Goal: Task Accomplishment & Management: Manage account settings

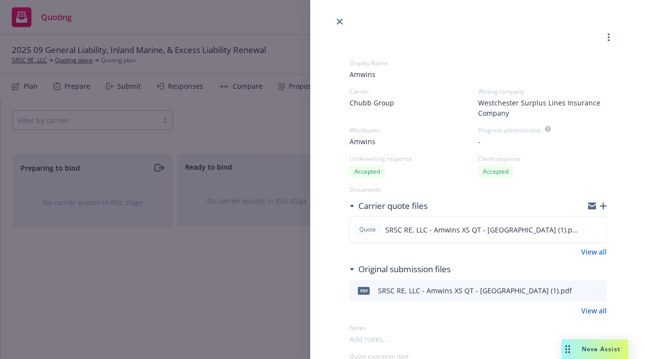
select select "CA"
click at [340, 25] on link "close" at bounding box center [340, 22] width 12 height 12
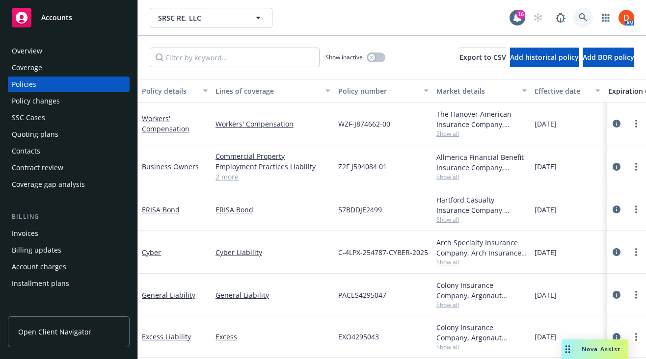
click at [589, 24] on link at bounding box center [584, 18] width 20 height 20
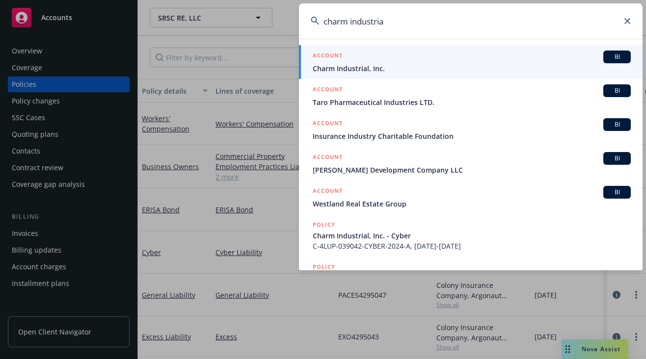
type input "charm industrial"
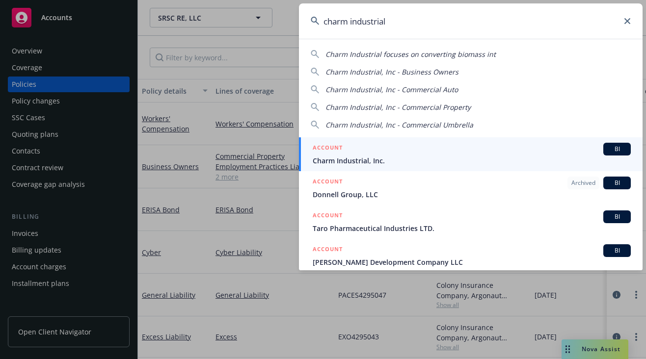
click at [409, 160] on span "Charm Industrial, Inc." at bounding box center [472, 161] width 318 height 10
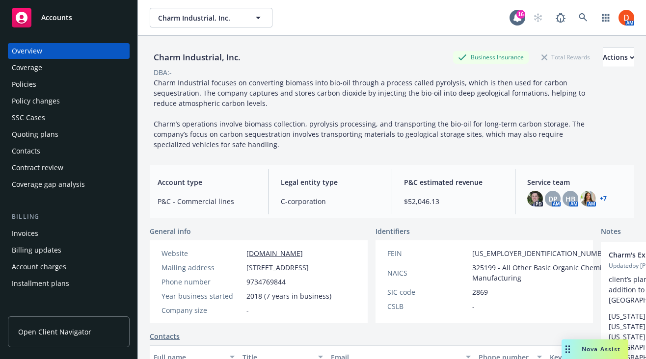
click at [71, 78] on div "Policies" at bounding box center [69, 85] width 114 height 16
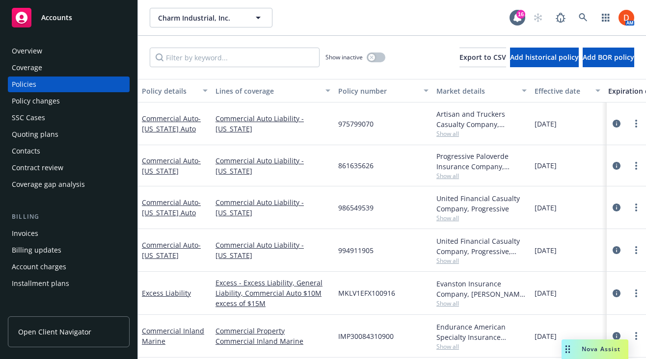
click at [357, 249] on span "994911905" at bounding box center [355, 251] width 35 height 10
copy span "994911905"
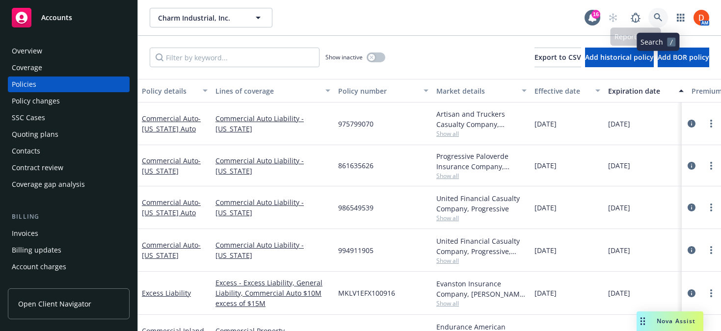
click at [646, 16] on link at bounding box center [659, 18] width 20 height 20
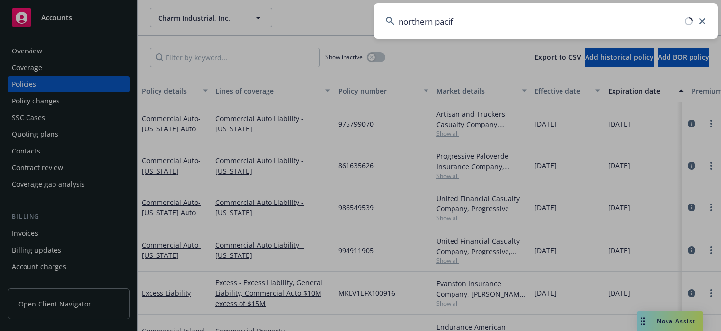
type input "northern pacific"
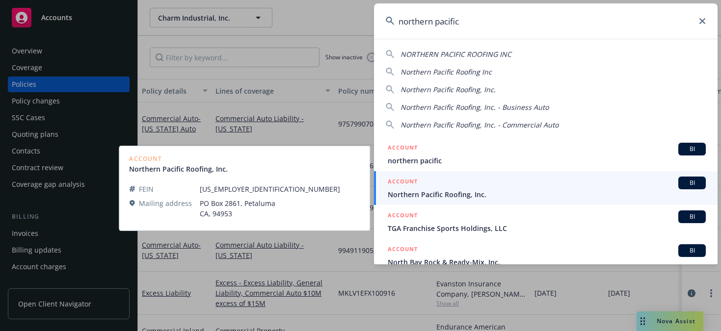
click at [435, 185] on div "ACCOUNT BI" at bounding box center [547, 183] width 318 height 13
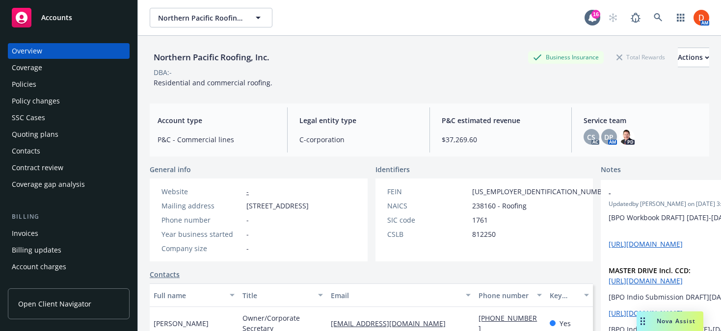
click at [84, 89] on div "Policies" at bounding box center [69, 85] width 114 height 16
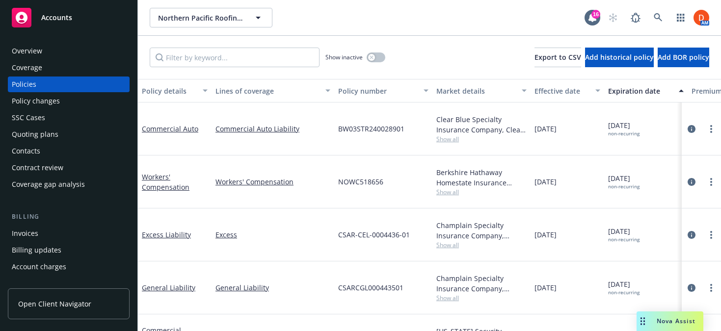
click at [449, 136] on span "Show all" at bounding box center [482, 139] width 90 height 8
click at [450, 127] on div "Clear Blue Specialty Insurance Company, Clear Blue Insurance Group, Risk Transf…" at bounding box center [482, 124] width 90 height 21
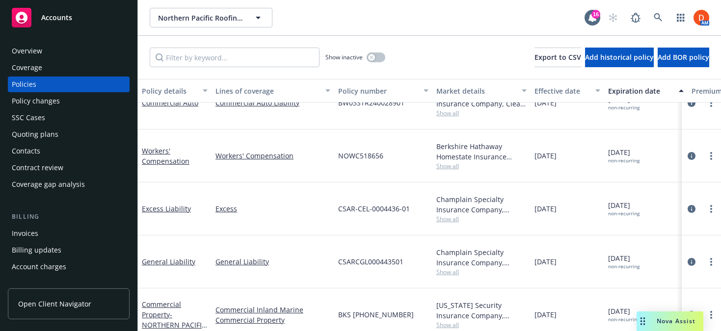
scroll to position [28, 0]
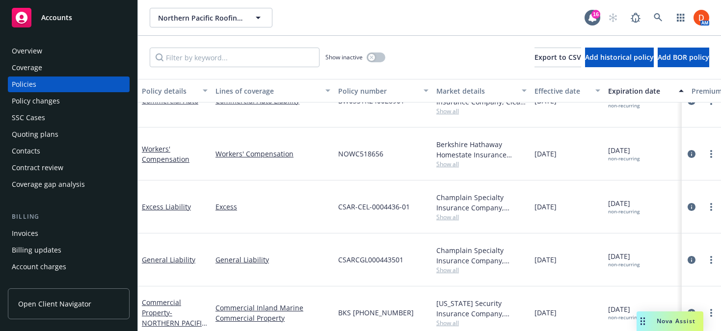
click at [456, 319] on span "Show all" at bounding box center [482, 323] width 90 height 8
click at [553, 308] on span "10/04/2024" at bounding box center [546, 313] width 22 height 10
click at [47, 48] on div "Overview" at bounding box center [69, 51] width 114 height 16
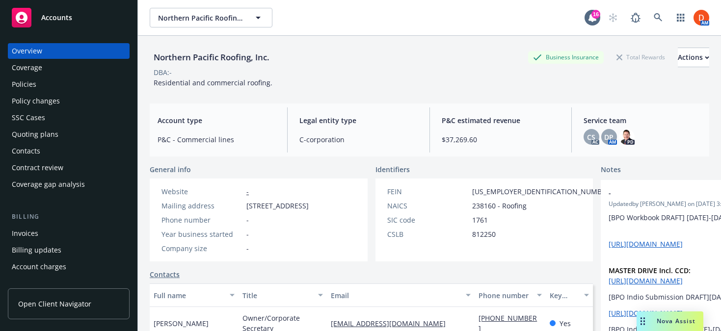
click at [88, 81] on div "Policies" at bounding box center [69, 85] width 114 height 16
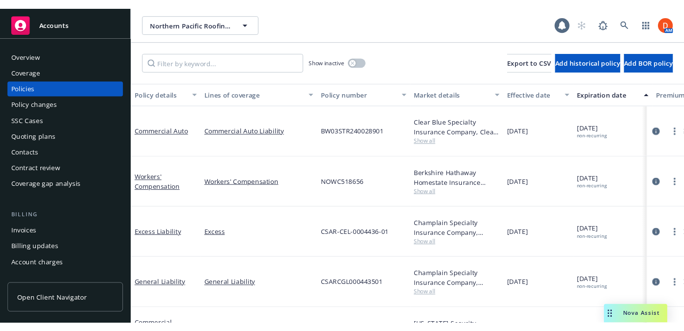
scroll to position [28, 0]
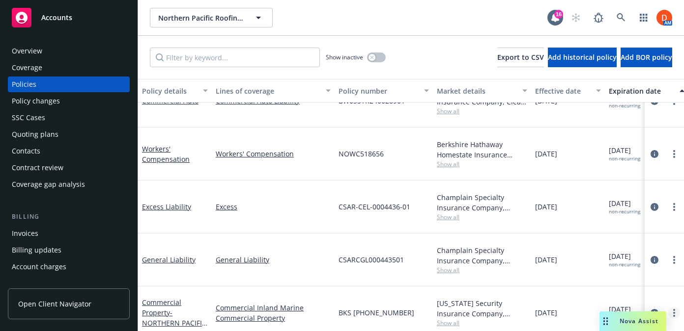
click at [646, 307] on link "more" at bounding box center [674, 313] width 12 height 12
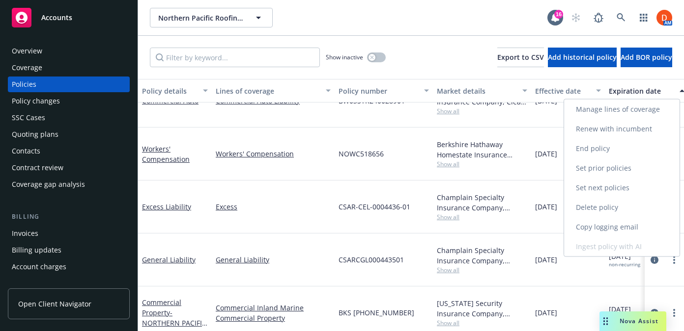
click at [618, 144] on link "End policy" at bounding box center [621, 149] width 115 height 20
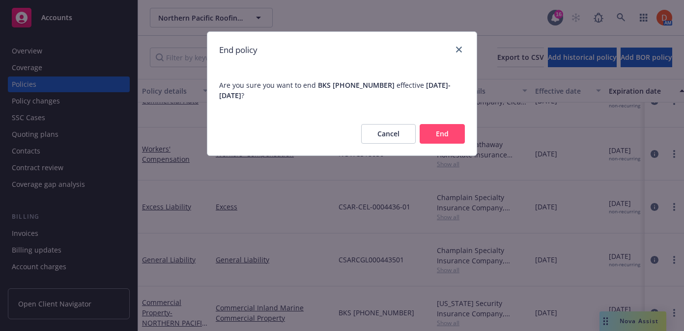
click at [459, 137] on button "End" at bounding box center [441, 134] width 45 height 20
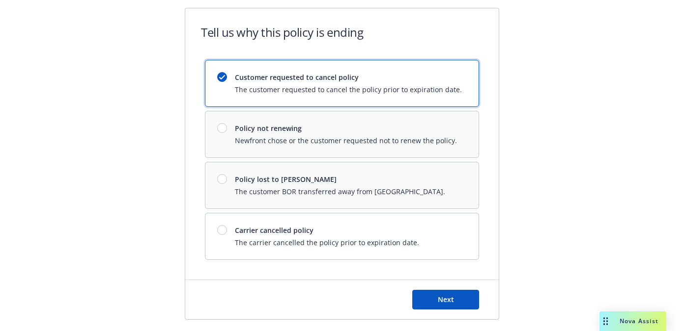
click at [380, 192] on div "Customer requested to cancel policy The customer requested to cancel the policy…" at bounding box center [342, 160] width 274 height 200
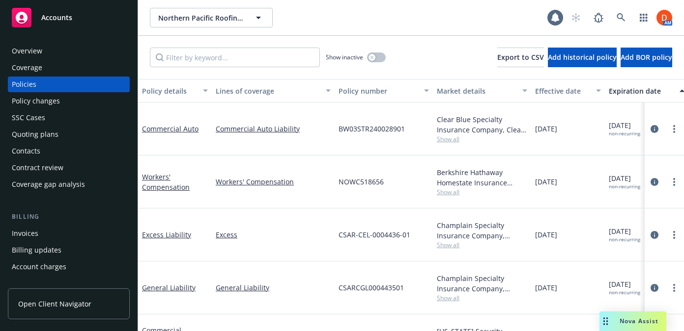
scroll to position [28, 0]
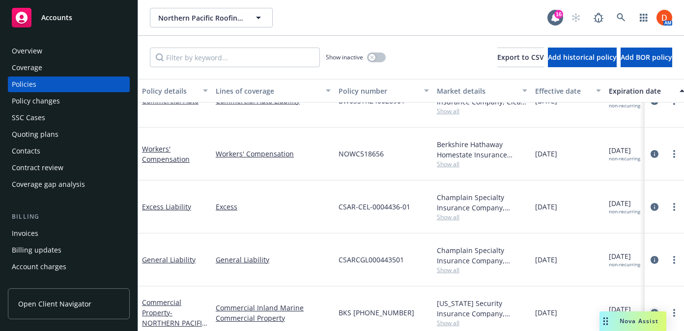
click at [646, 309] on icon "circleInformation" at bounding box center [654, 313] width 8 height 8
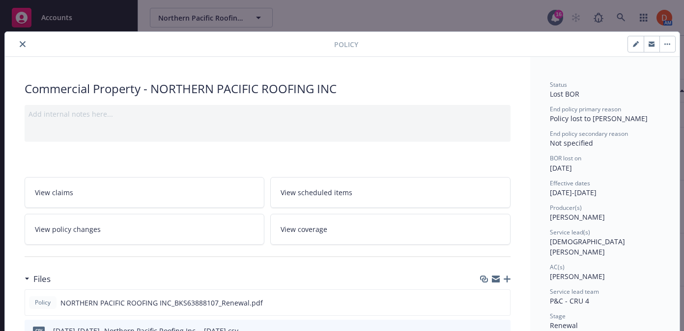
scroll to position [29, 0]
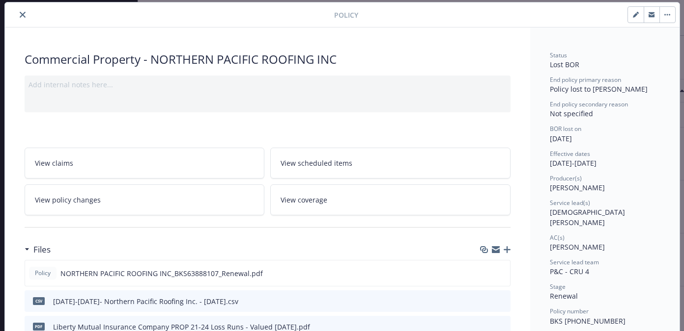
click at [501, 250] on div at bounding box center [495, 250] width 30 height 8
click at [504, 251] on icon "button" at bounding box center [506, 250] width 7 height 7
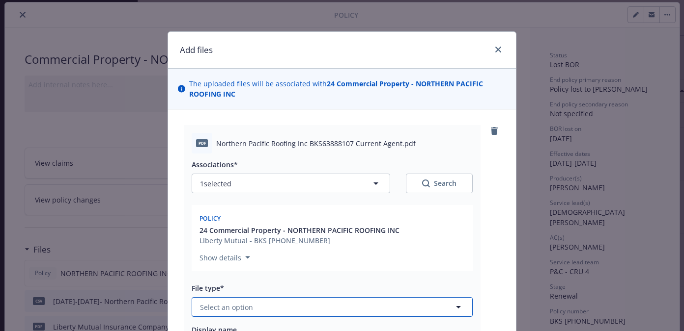
click at [292, 316] on button "Select an option" at bounding box center [332, 308] width 281 height 20
type input "bor"
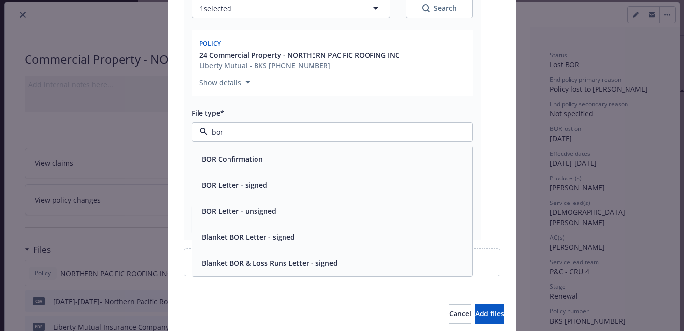
scroll to position [176, 0]
click at [282, 163] on div "BOR Confirmation" at bounding box center [332, 158] width 268 height 14
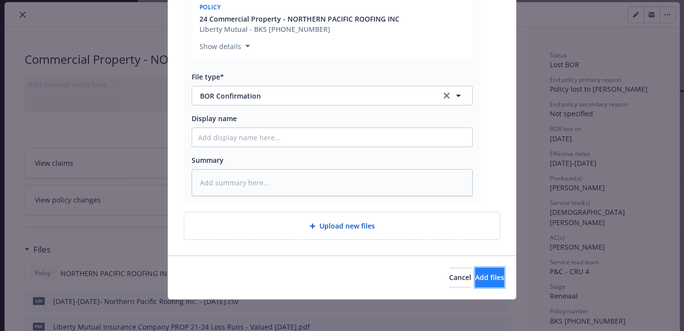
click at [488, 282] on button "Add files" at bounding box center [489, 278] width 29 height 20
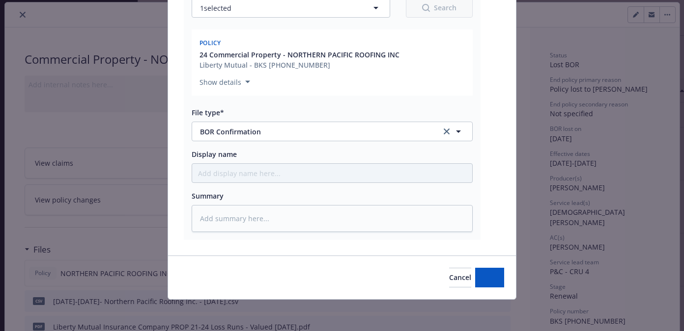
type textarea "x"
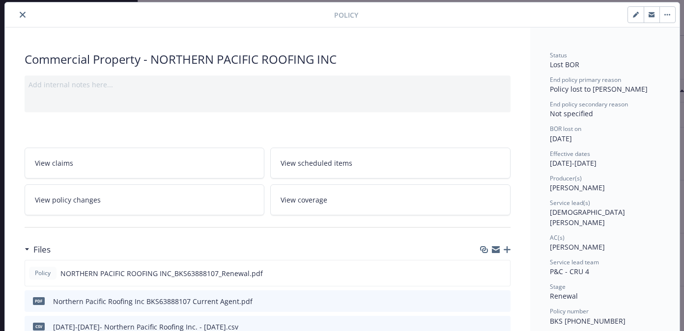
click at [18, 16] on button "close" at bounding box center [23, 15] width 12 height 12
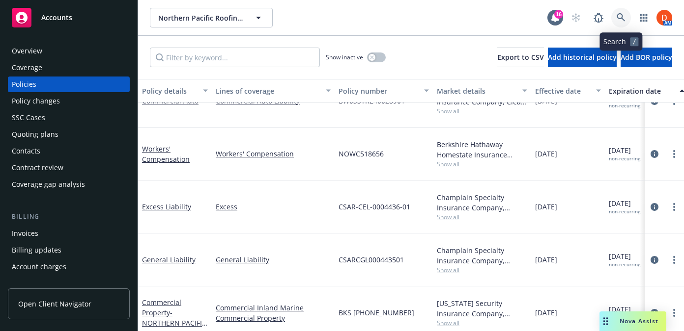
click at [621, 19] on icon at bounding box center [620, 17] width 9 height 9
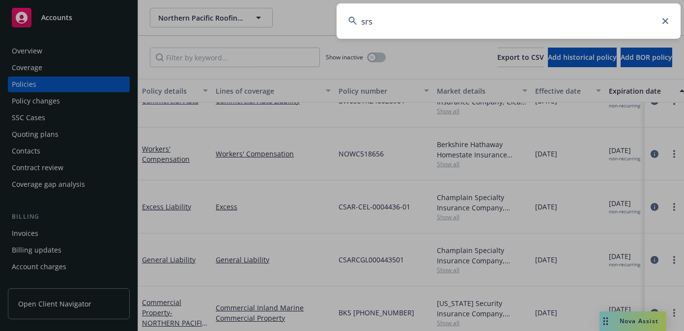
type input "srsc"
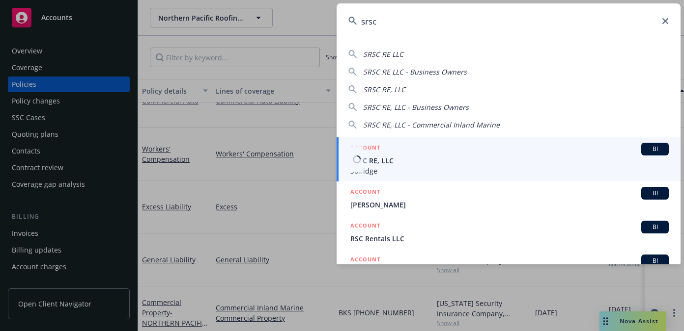
click at [444, 158] on span "SRSC RE, LLC" at bounding box center [509, 161] width 318 height 10
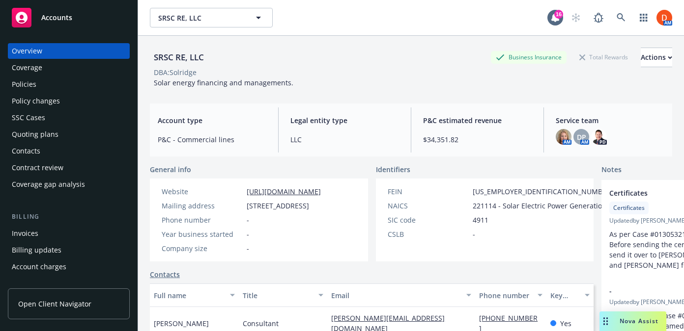
click at [45, 233] on div "Invoices" at bounding box center [69, 234] width 114 height 16
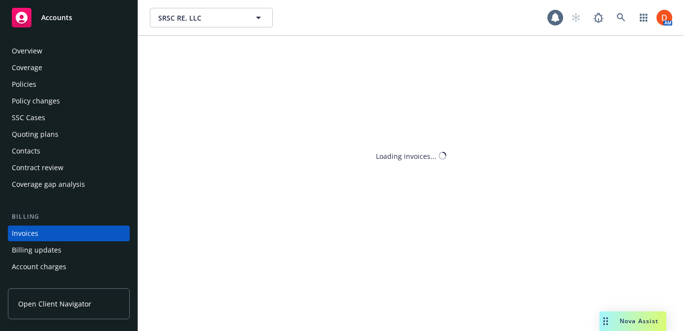
scroll to position [52, 0]
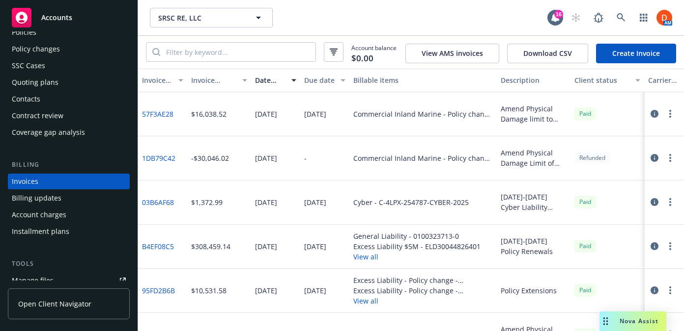
click at [48, 87] on div "Quoting plans" at bounding box center [35, 83] width 47 height 16
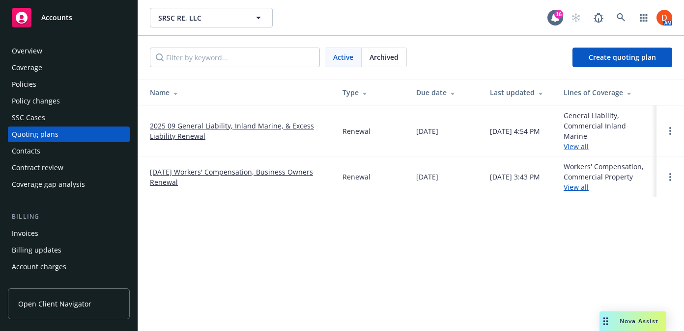
click at [240, 131] on link "2025 09 General Liability, Inland Marine, & Excess Liability Renewal" at bounding box center [238, 131] width 177 height 21
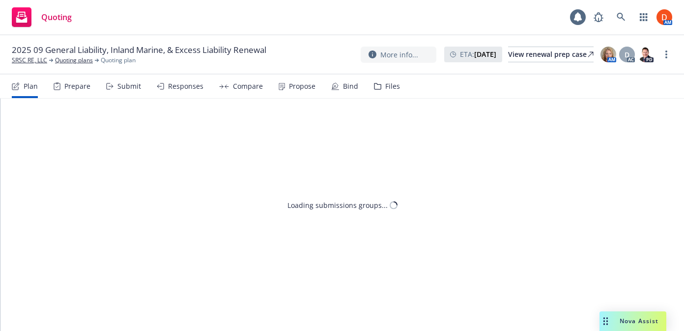
click at [165, 97] on div "Responses" at bounding box center [180, 87] width 47 height 24
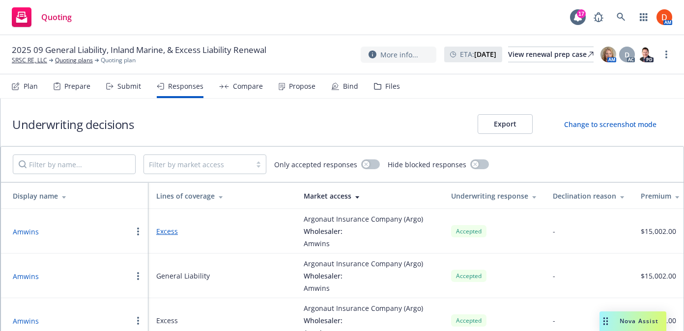
click at [283, 88] on div "Propose" at bounding box center [296, 87] width 37 height 24
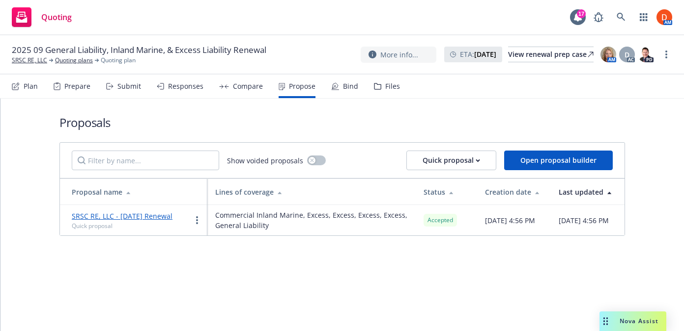
click at [332, 87] on icon at bounding box center [333, 87] width 2 height 2
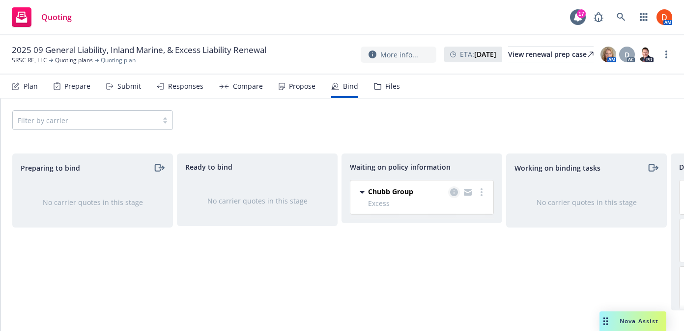
click at [454, 192] on icon "copy logging email" at bounding box center [454, 193] width 8 height 8
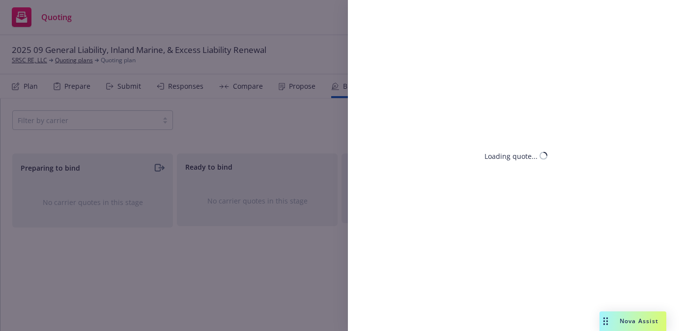
select select "CA"
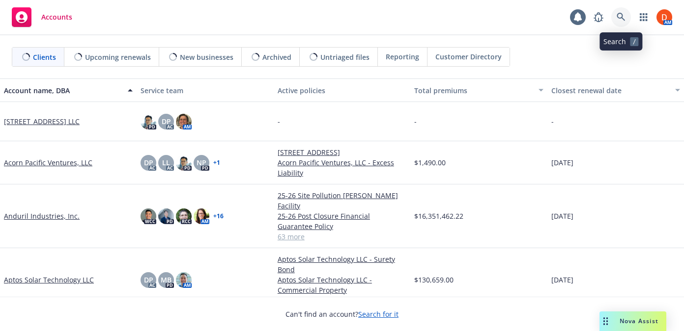
click at [621, 12] on link at bounding box center [621, 17] width 20 height 20
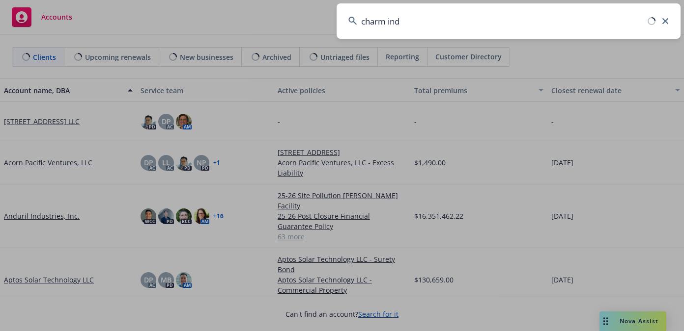
type input "charm indu"
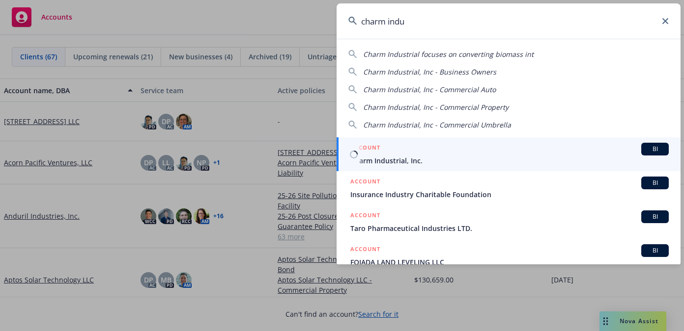
click at [484, 148] on div "ACCOUNT BI" at bounding box center [509, 149] width 318 height 13
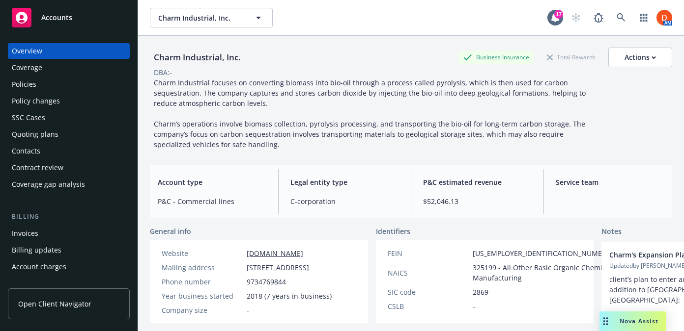
click at [58, 92] on div "Policies" at bounding box center [69, 85] width 114 height 16
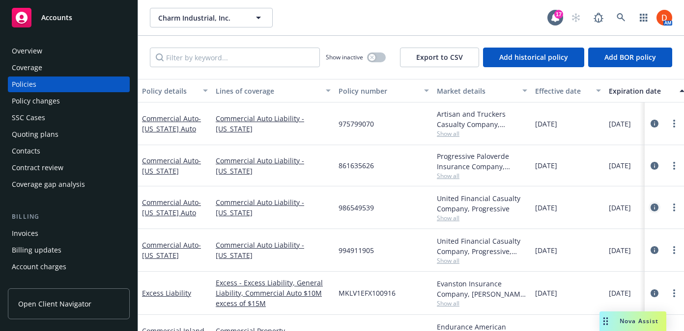
click at [652, 209] on icon "circleInformation" at bounding box center [654, 208] width 8 height 8
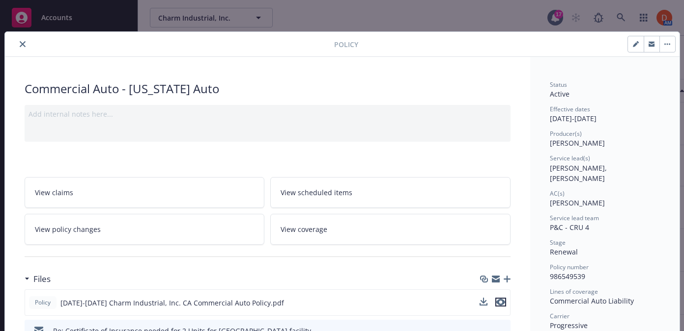
click at [504, 300] on button "preview file" at bounding box center [500, 302] width 11 height 9
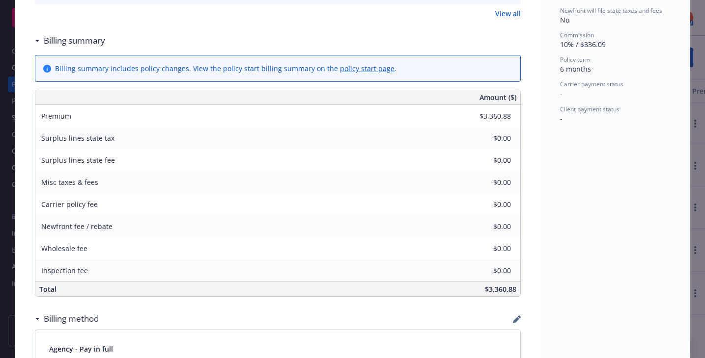
scroll to position [466, 0]
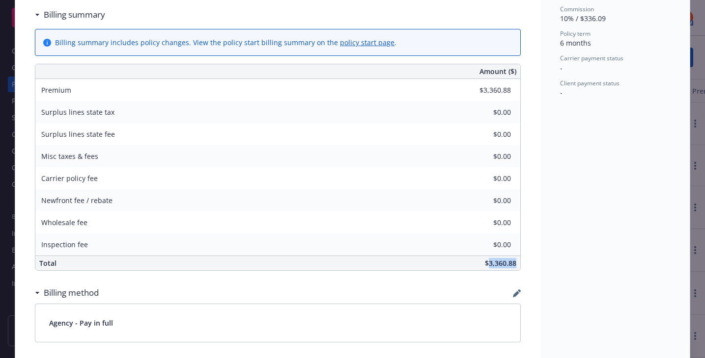
drag, startPoint x: 489, startPoint y: 265, endPoint x: 519, endPoint y: 265, distance: 30.4
click at [519, 265] on div "$3,360.88" at bounding box center [351, 263] width 337 height 14
copy span "3,360.88"
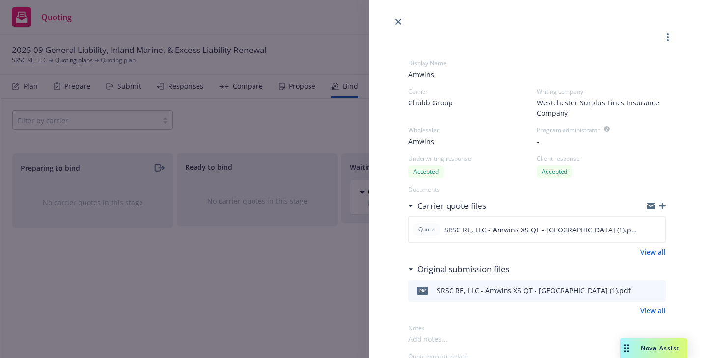
select select "CA"
click at [393, 19] on link "close" at bounding box center [398, 22] width 12 height 12
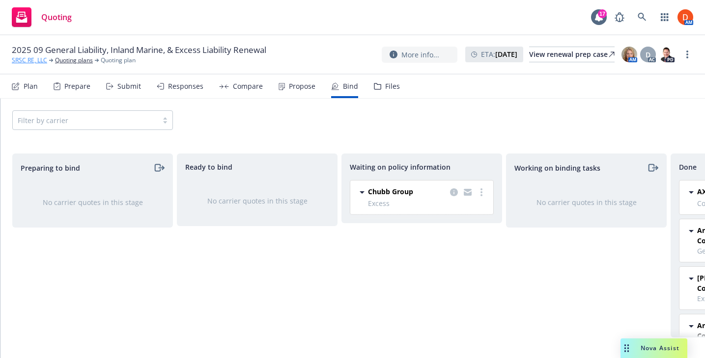
click at [31, 64] on link "SRSC RE, LLC" at bounding box center [29, 60] width 35 height 9
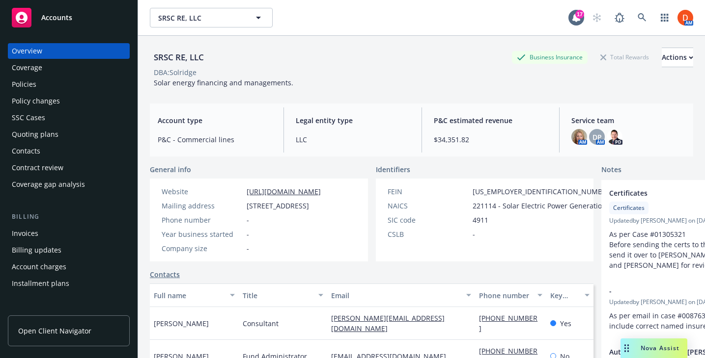
click at [61, 238] on div "Invoices" at bounding box center [69, 234] width 114 height 16
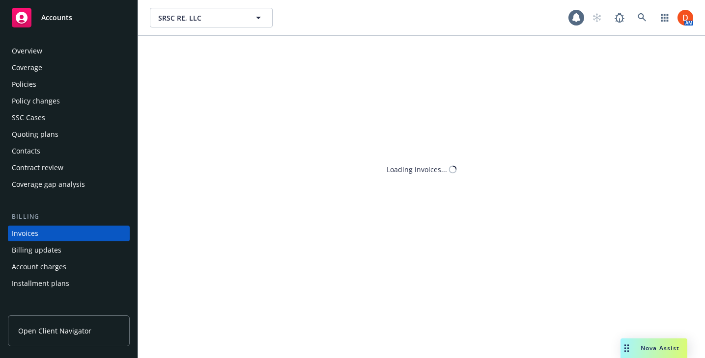
scroll to position [39, 0]
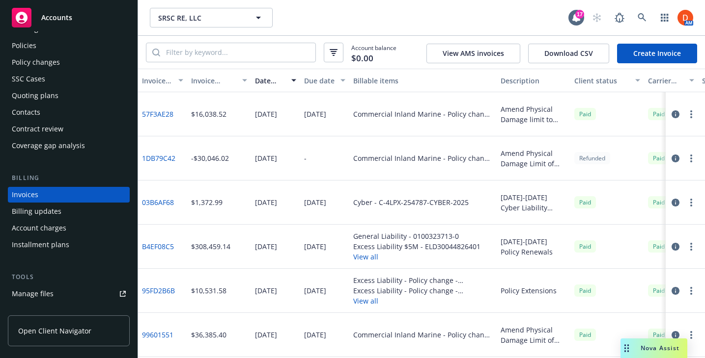
click at [689, 118] on button "button" at bounding box center [691, 115] width 12 height 12
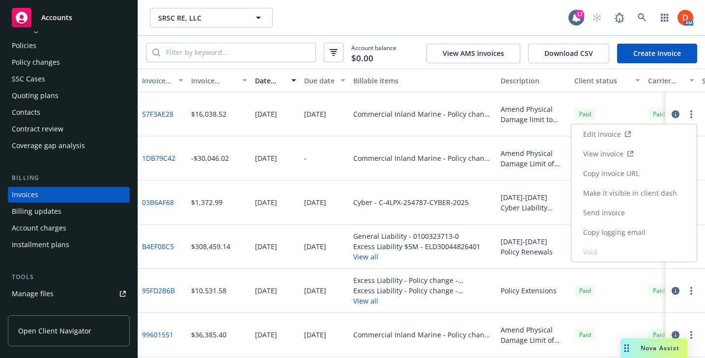
click at [672, 117] on icon "button" at bounding box center [675, 114] width 8 height 8
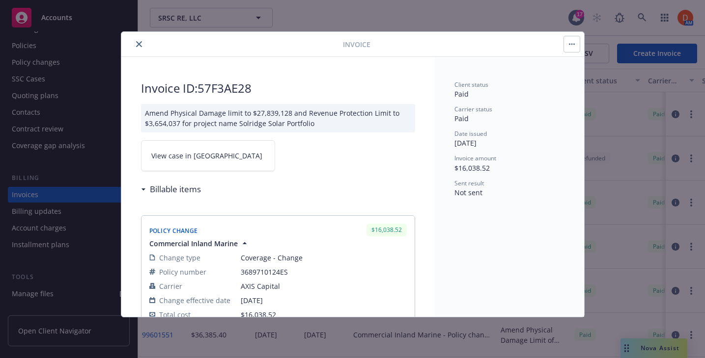
click at [253, 156] on link "View case in SSC" at bounding box center [208, 155] width 134 height 31
click at [136, 43] on icon "close" at bounding box center [139, 44] width 6 height 6
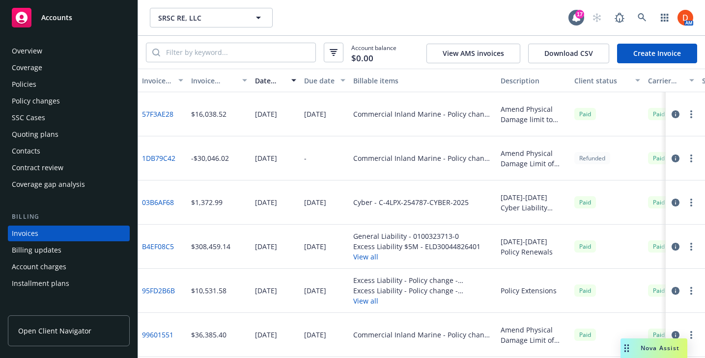
click at [73, 45] on div "Overview" at bounding box center [69, 51] width 114 height 16
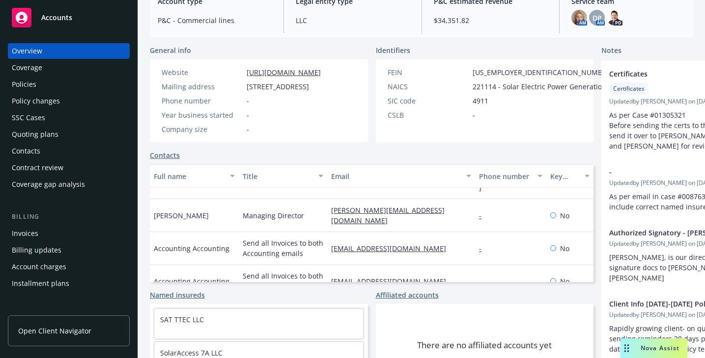
scroll to position [74, 0]
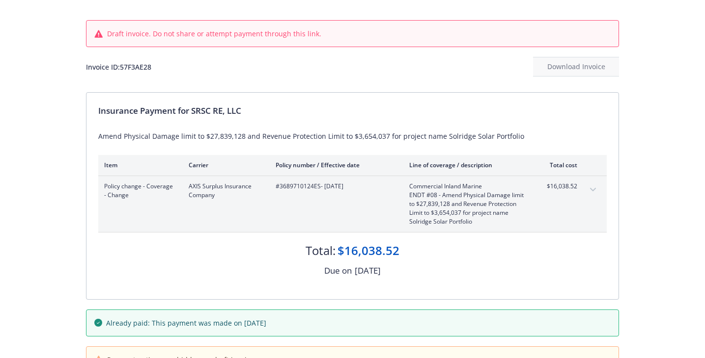
scroll to position [113, 0]
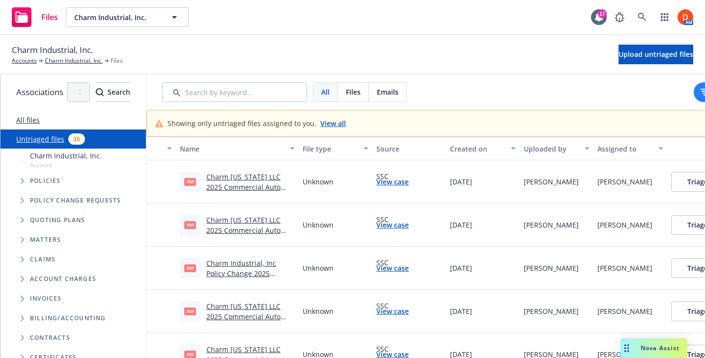
click at [409, 184] on link "View case" at bounding box center [392, 182] width 32 height 10
click at [409, 181] on link "View case" at bounding box center [392, 182] width 32 height 10
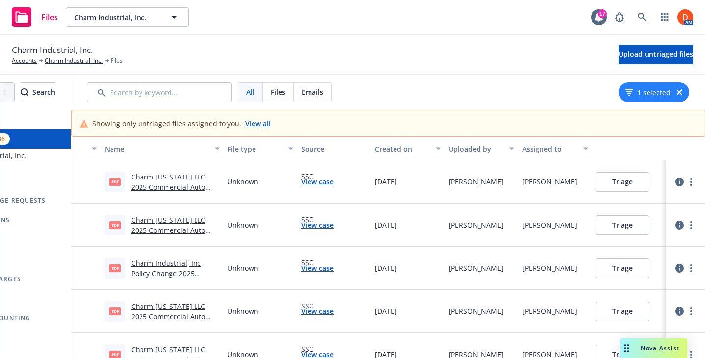
click at [634, 180] on button "Triage" at bounding box center [622, 182] width 53 height 20
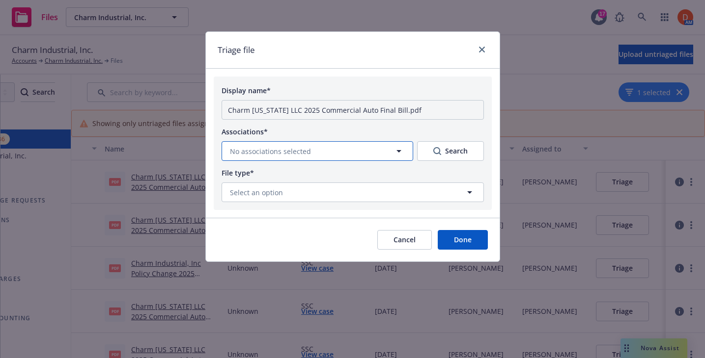
click at [354, 146] on button "No associations selected" at bounding box center [317, 151] width 192 height 20
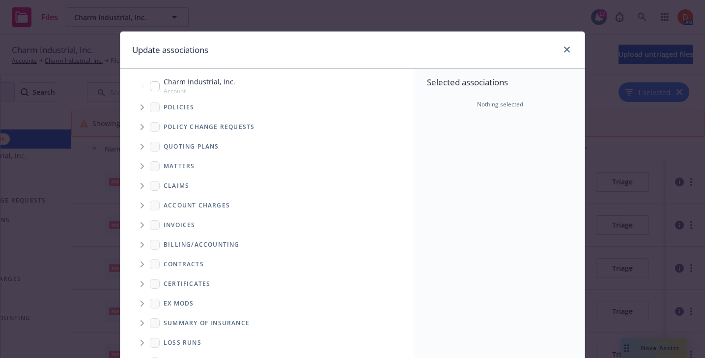
click at [139, 109] on span "Tree Example" at bounding box center [142, 108] width 16 height 16
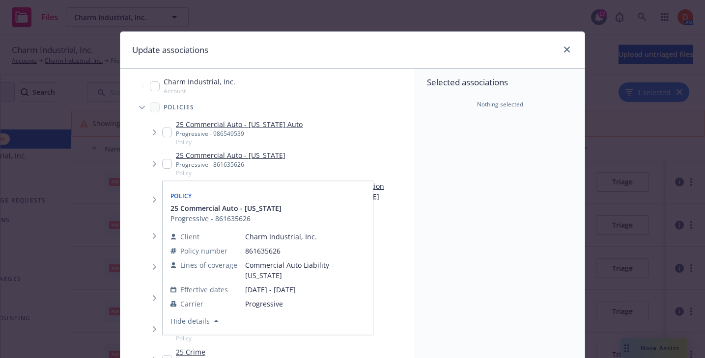
click at [168, 160] on input "Tree Example" at bounding box center [167, 164] width 10 height 10
checkbox input "true"
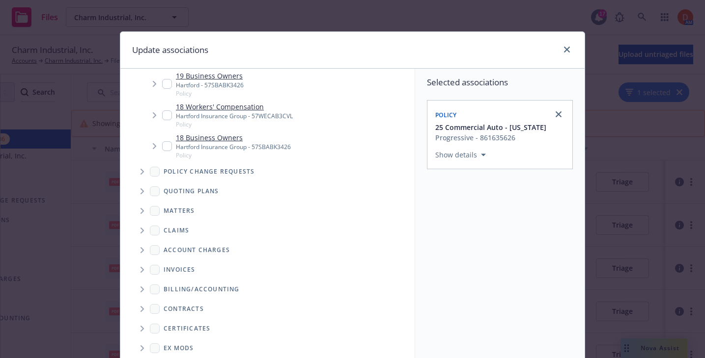
scroll to position [130, 0]
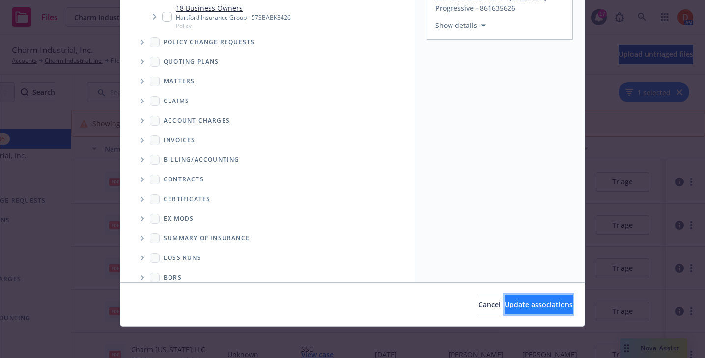
click at [536, 302] on span "Update associations" at bounding box center [538, 304] width 68 height 9
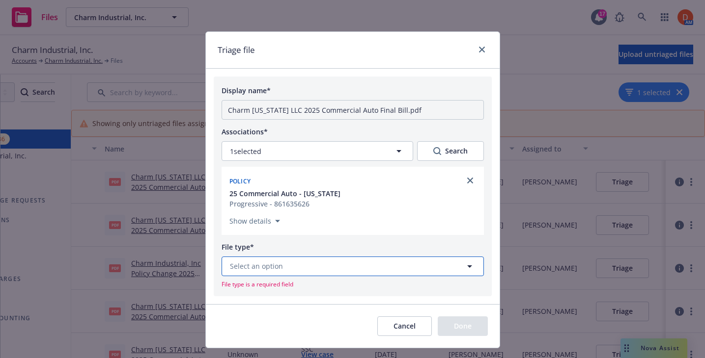
click at [334, 267] on button "Select an option" at bounding box center [352, 267] width 262 height 20
type input "i"
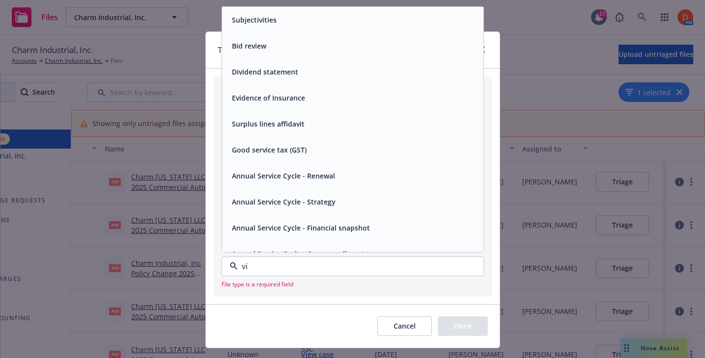
type input "v"
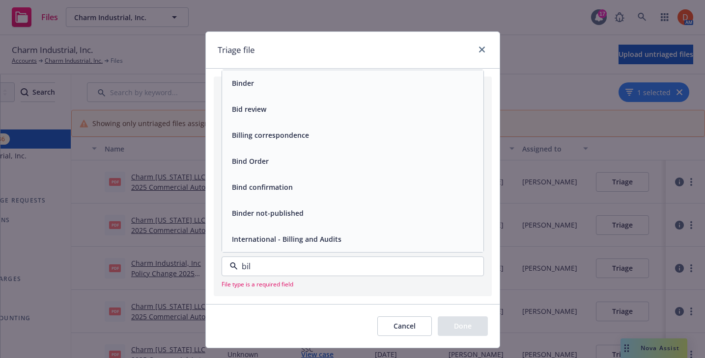
type input "bill"
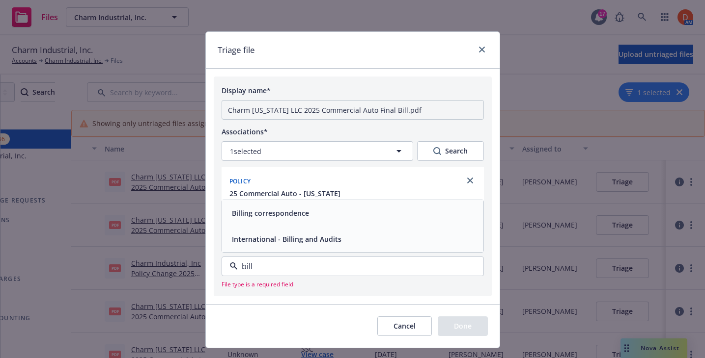
click at [308, 209] on div "Billing correspondence" at bounding box center [269, 213] width 83 height 14
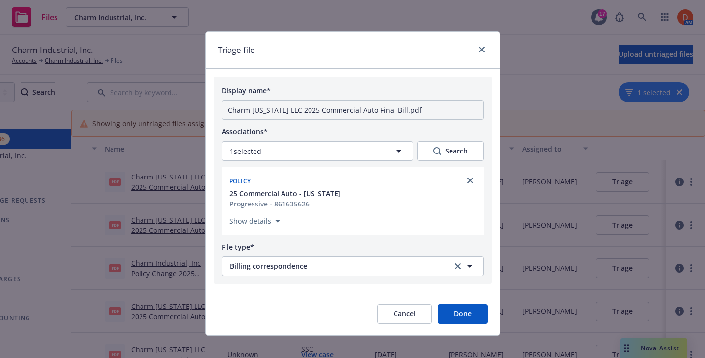
click at [448, 311] on button "Done" at bounding box center [463, 314] width 50 height 20
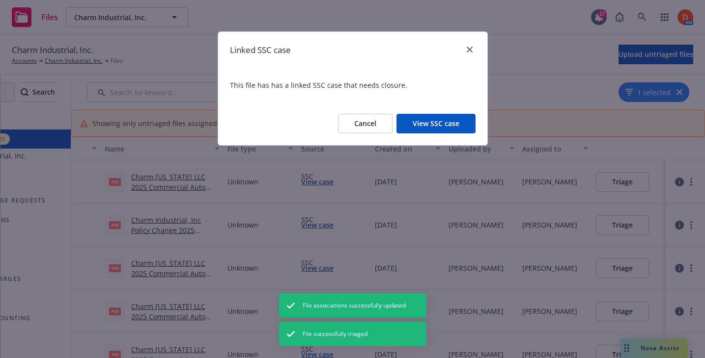
click at [372, 118] on button "Cancel" at bounding box center [365, 124] width 55 height 20
